Goal: Find specific fact: Find specific fact

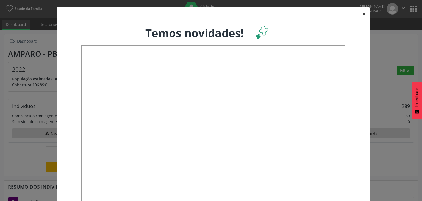
click at [365, 12] on button "×" at bounding box center [364, 13] width 11 height 13
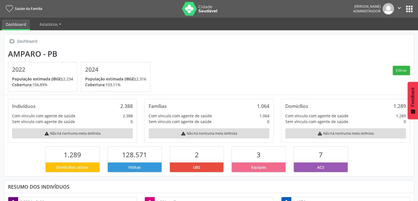
click at [411, 10] on button "apps" at bounding box center [410, 9] width 10 height 10
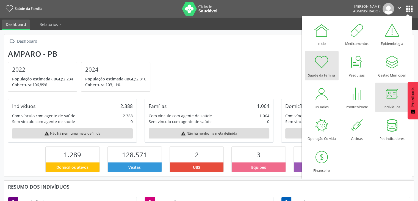
click at [390, 102] on div "Indivíduos" at bounding box center [392, 105] width 16 height 7
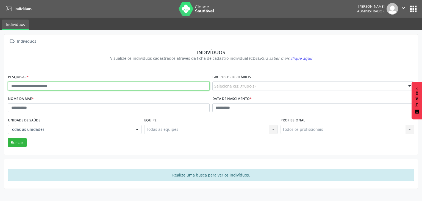
click at [64, 86] on input "text" at bounding box center [109, 85] width 202 height 9
type input "*****"
click at [8, 138] on button "Buscar" at bounding box center [17, 142] width 19 height 9
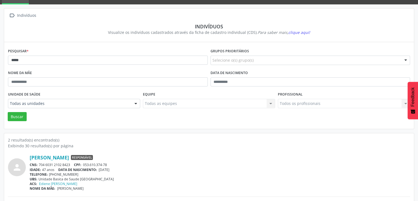
scroll to position [55, 0]
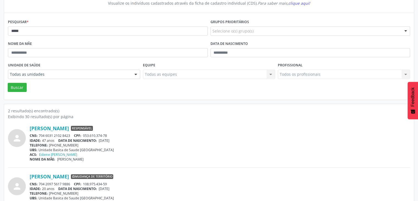
drag, startPoint x: 39, startPoint y: 135, endPoint x: 71, endPoint y: 135, distance: 31.6
click at [71, 135] on div "CNS: 704 6031 2102 8423 CPF: 053.610.374-78" at bounding box center [220, 135] width 380 height 5
copy div "704 6031 2102 8423"
drag, startPoint x: 85, startPoint y: 136, endPoint x: 113, endPoint y: 134, distance: 28.1
click at [113, 134] on div "CNS: 704 6031 2102 8423 CPF: 053.610.374-78" at bounding box center [220, 135] width 380 height 5
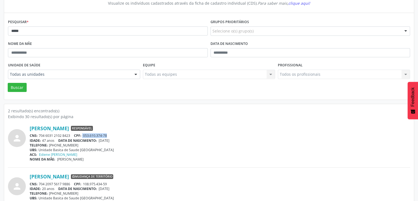
drag, startPoint x: 82, startPoint y: 133, endPoint x: 113, endPoint y: 134, distance: 31.1
click at [113, 134] on div "CNS: 704 6031 2102 8423 CPF: 053.610.374-78" at bounding box center [220, 135] width 380 height 5
click at [121, 134] on div "CNS: 704 6031 2102 8423 CPF: 053.610.374-78" at bounding box center [220, 135] width 380 height 5
drag, startPoint x: 84, startPoint y: 134, endPoint x: 113, endPoint y: 134, distance: 29.4
click at [113, 134] on div "CNS: 704 6031 2102 8423 CPF: 053.610.374-78" at bounding box center [220, 135] width 380 height 5
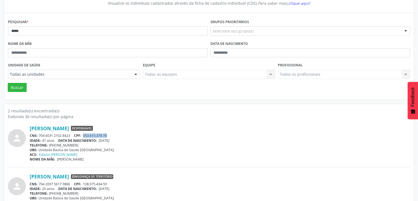
copy span "053.610.374-78"
